Goal: Check status

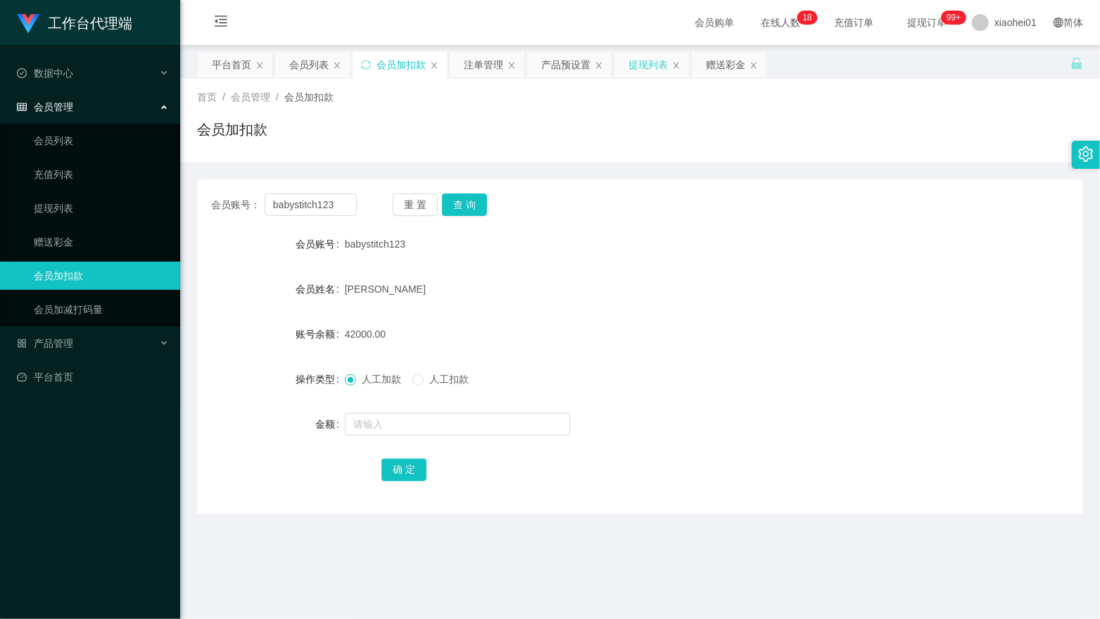
click at [636, 58] on div "提现列表" at bounding box center [648, 64] width 39 height 27
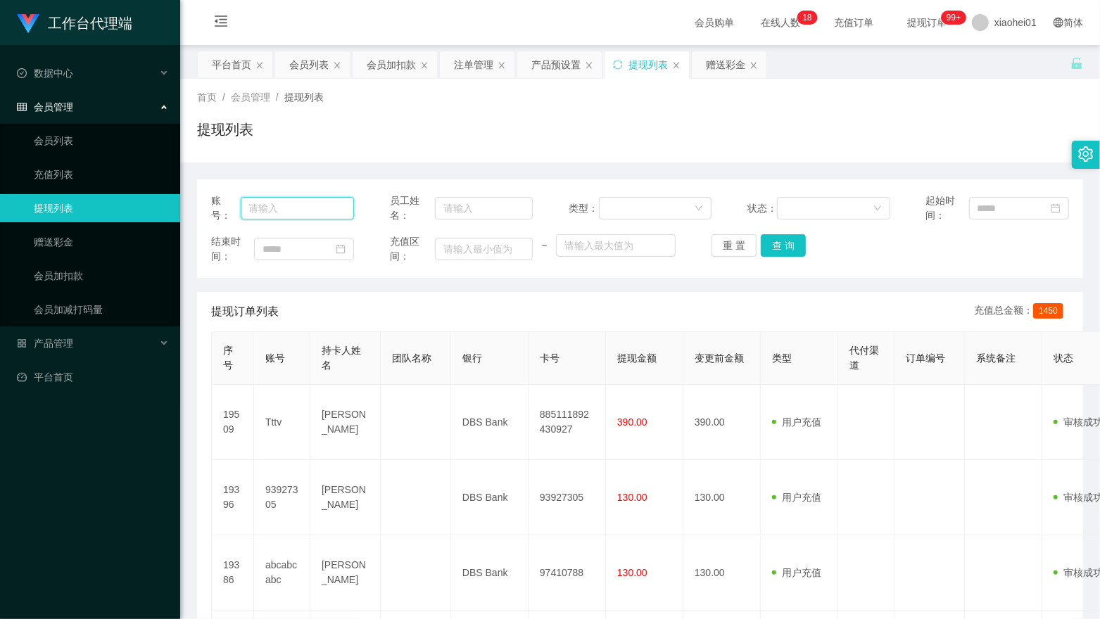
click at [331, 198] on input "text" at bounding box center [298, 208] width 114 height 23
paste input "abcabcabc"
type input "abcabcabc"
click at [776, 255] on button "查 询" at bounding box center [783, 245] width 45 height 23
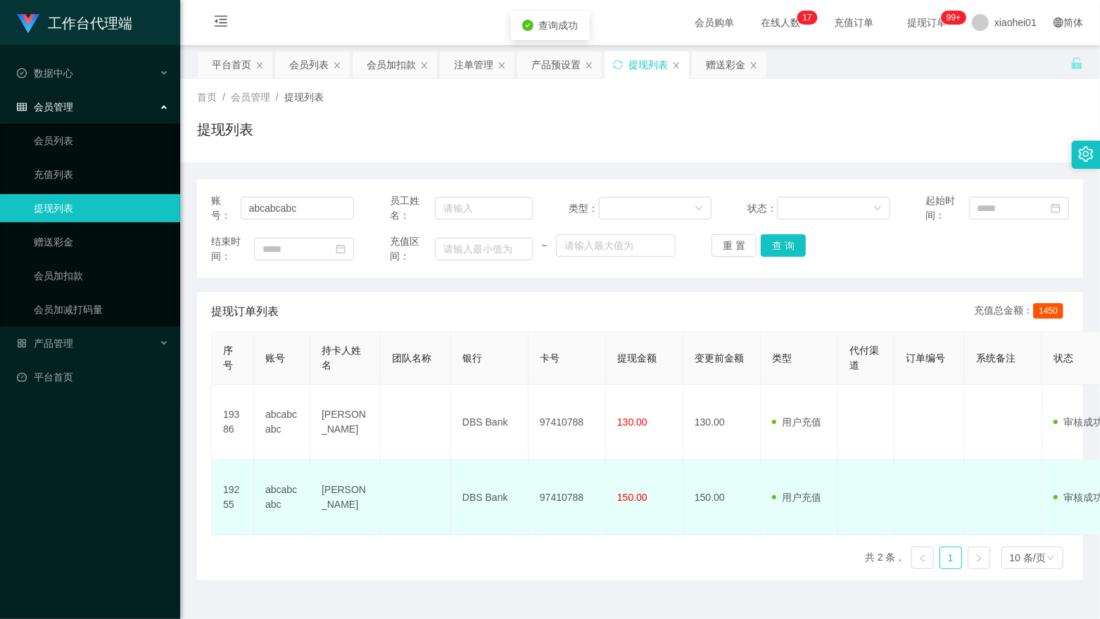
click at [812, 500] on span "用户充值" at bounding box center [796, 497] width 49 height 11
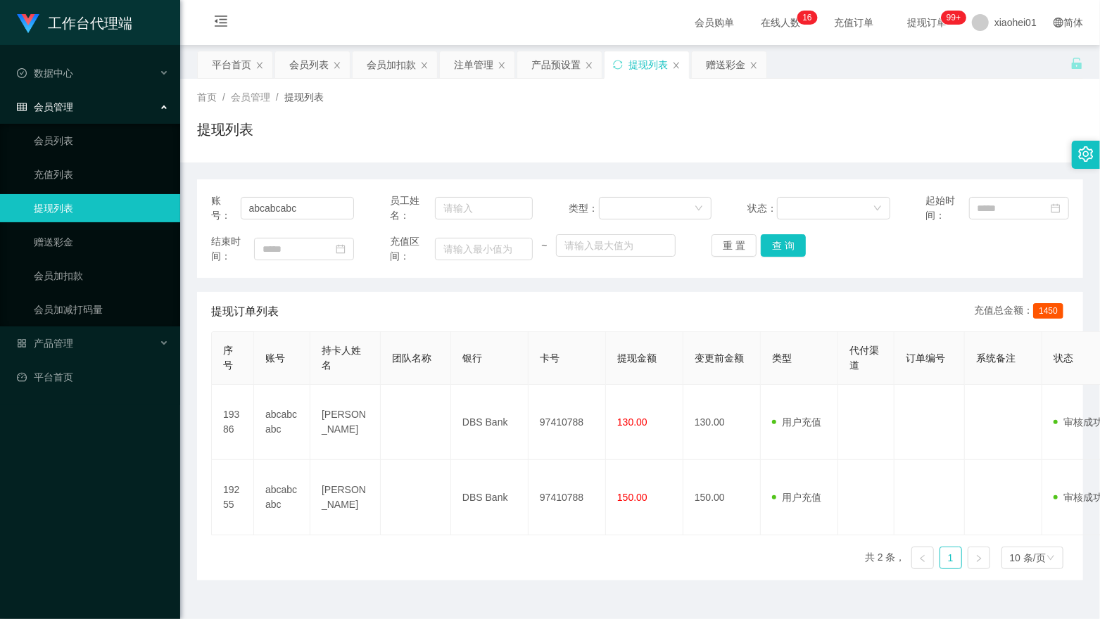
click at [658, 262] on div "结束时间： 充值区间： ~ 重 置 查 询" at bounding box center [640, 249] width 858 height 30
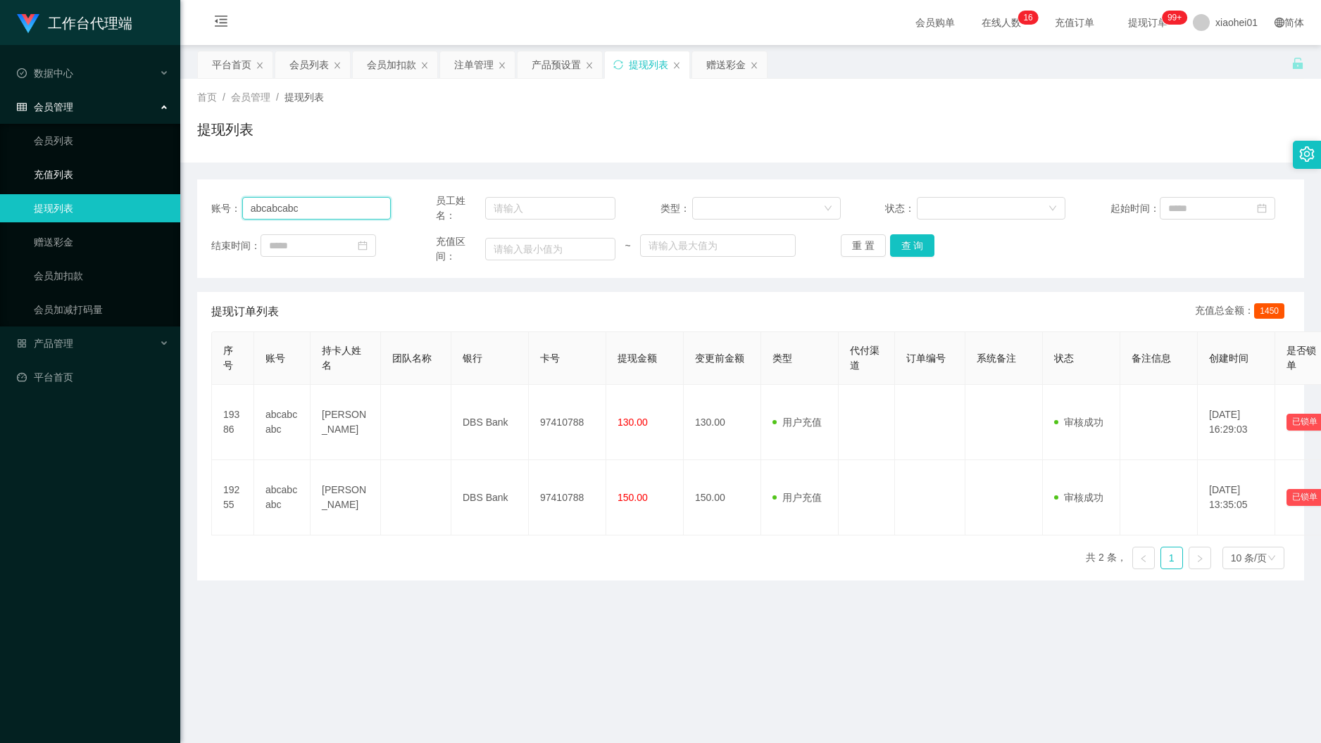
click at [150, 183] on section "工作台代理端 数据中心 会员管理 会员列表 充值列表 提现列表 赠送彩金 会员加扣款 会员加减打码量 产品管理 平台首页 保存配置 重置配置 整体风格设置 主…" at bounding box center [660, 408] width 1321 height 816
